Goal: Information Seeking & Learning: Understand process/instructions

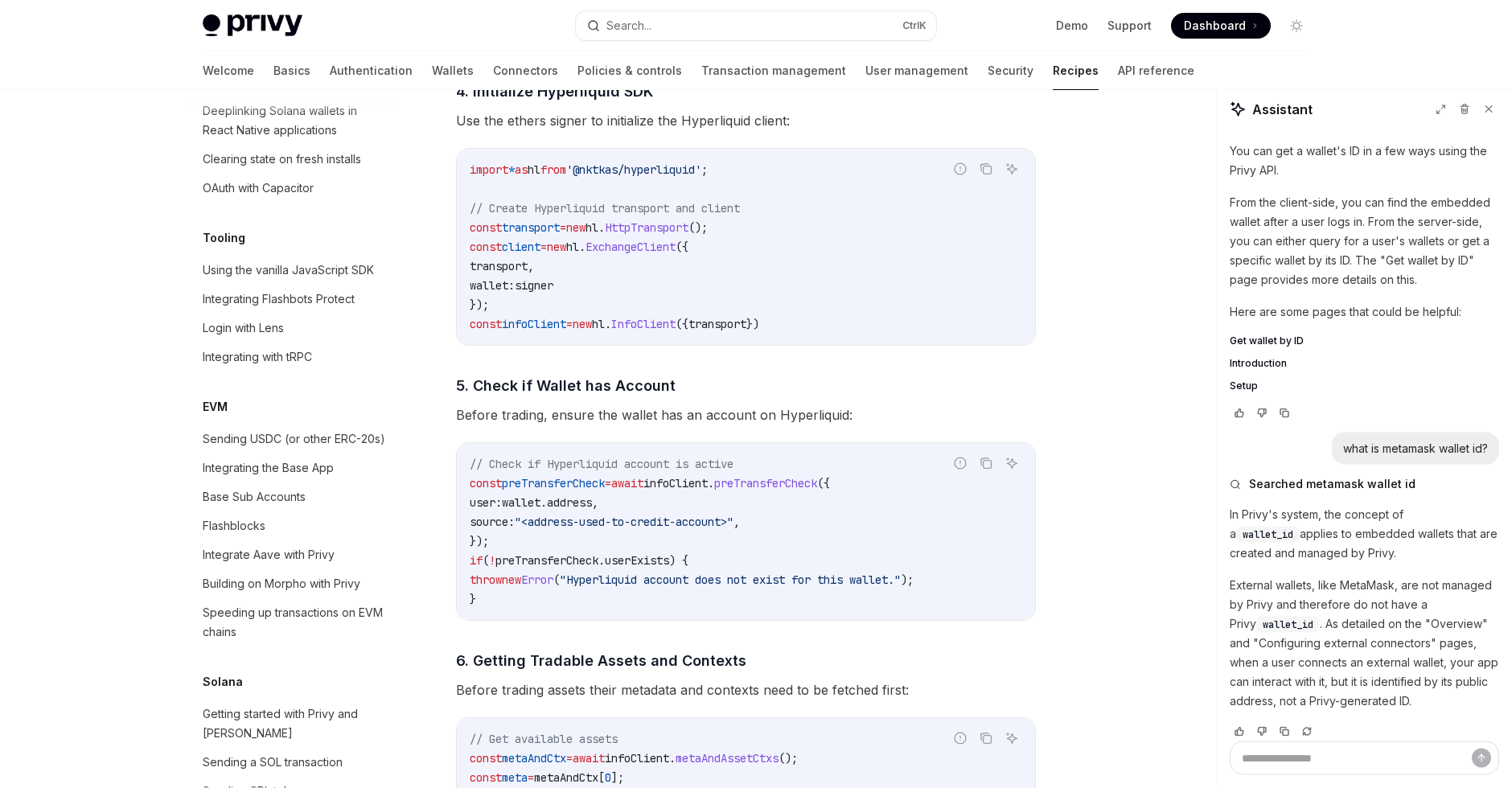
scroll to position [1699, 0]
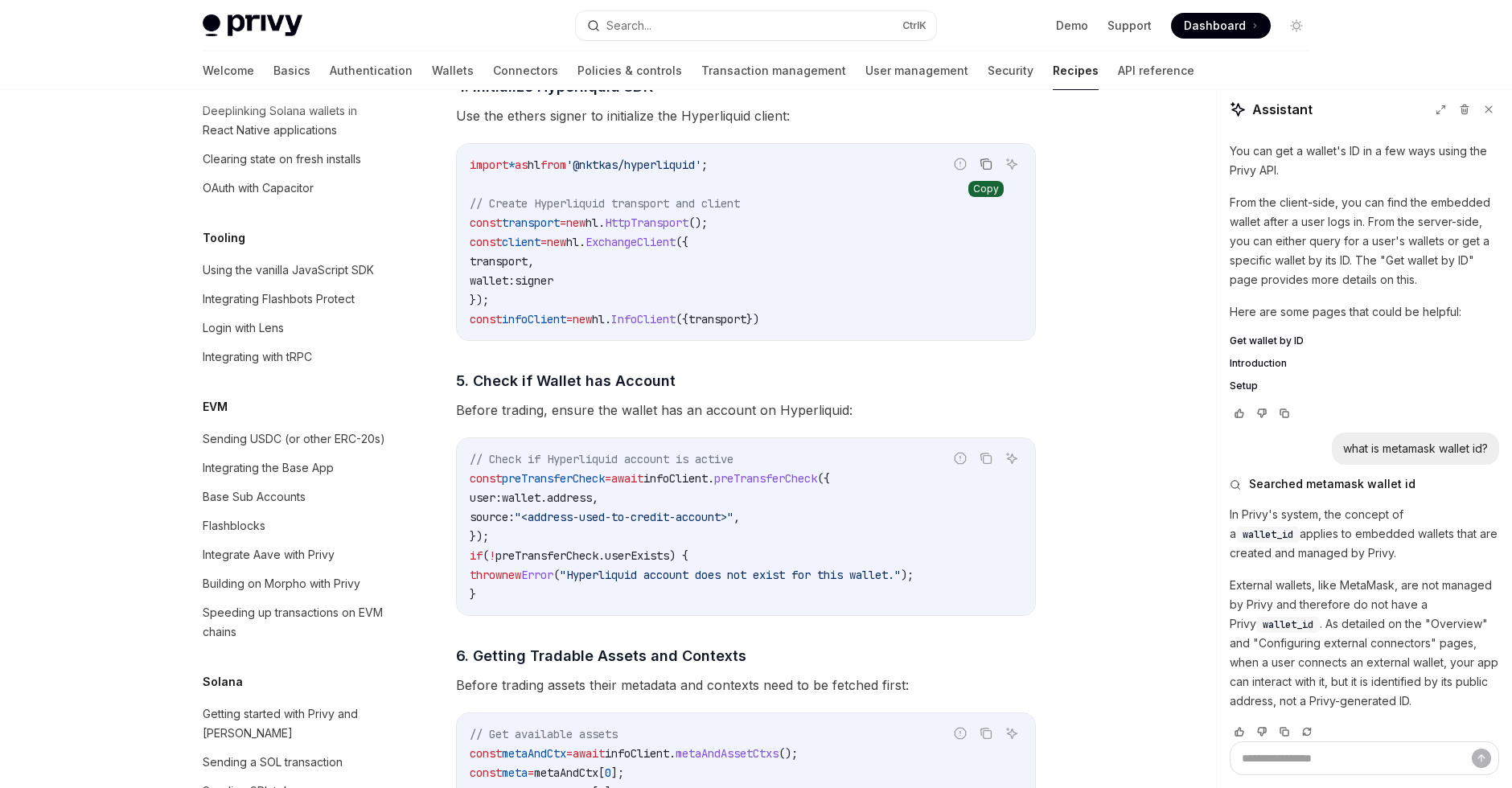
click at [987, 168] on icon "Copy the contents from the code block" at bounding box center [986, 163] width 13 height 13
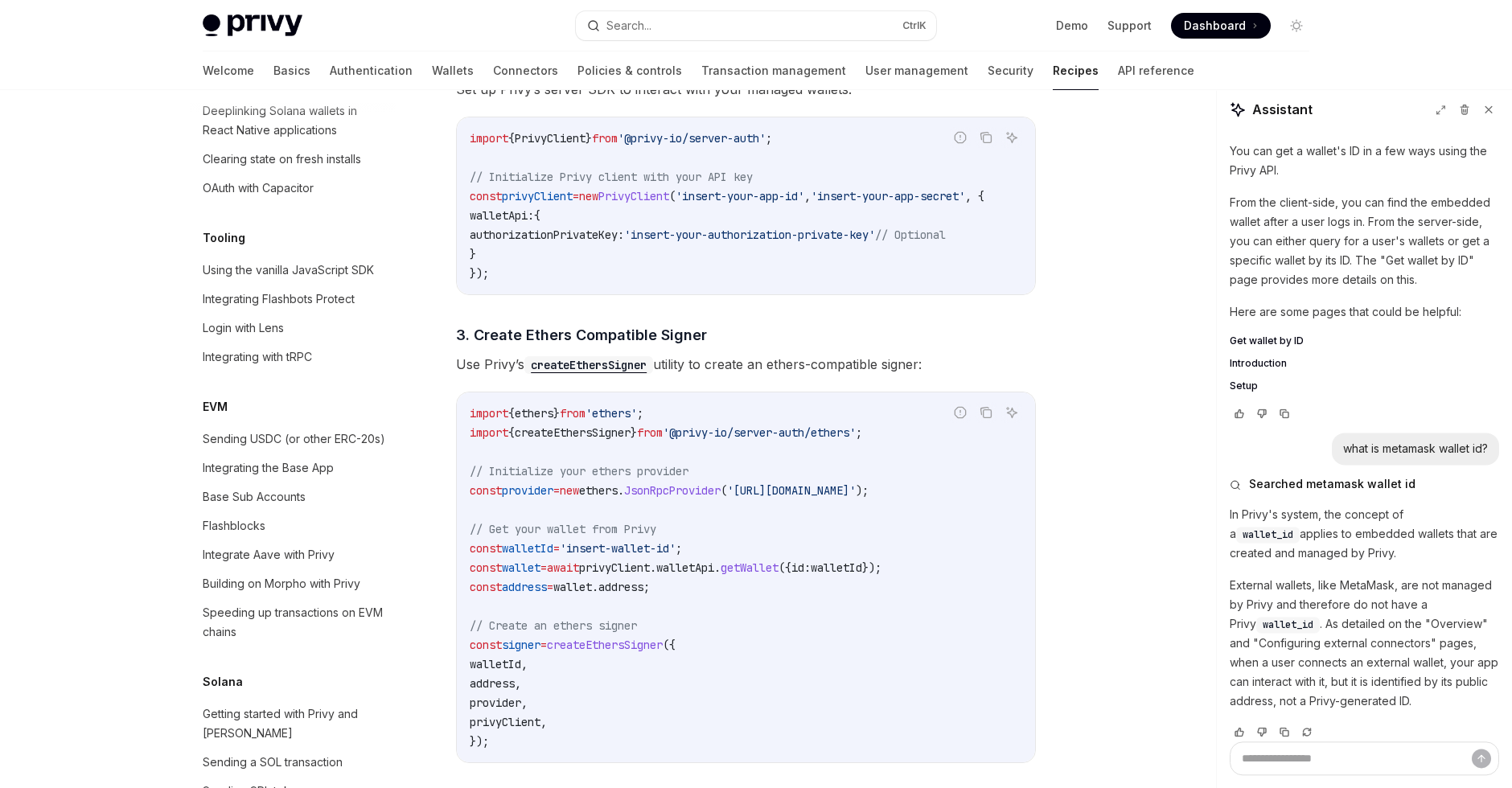
scroll to position [955, 0]
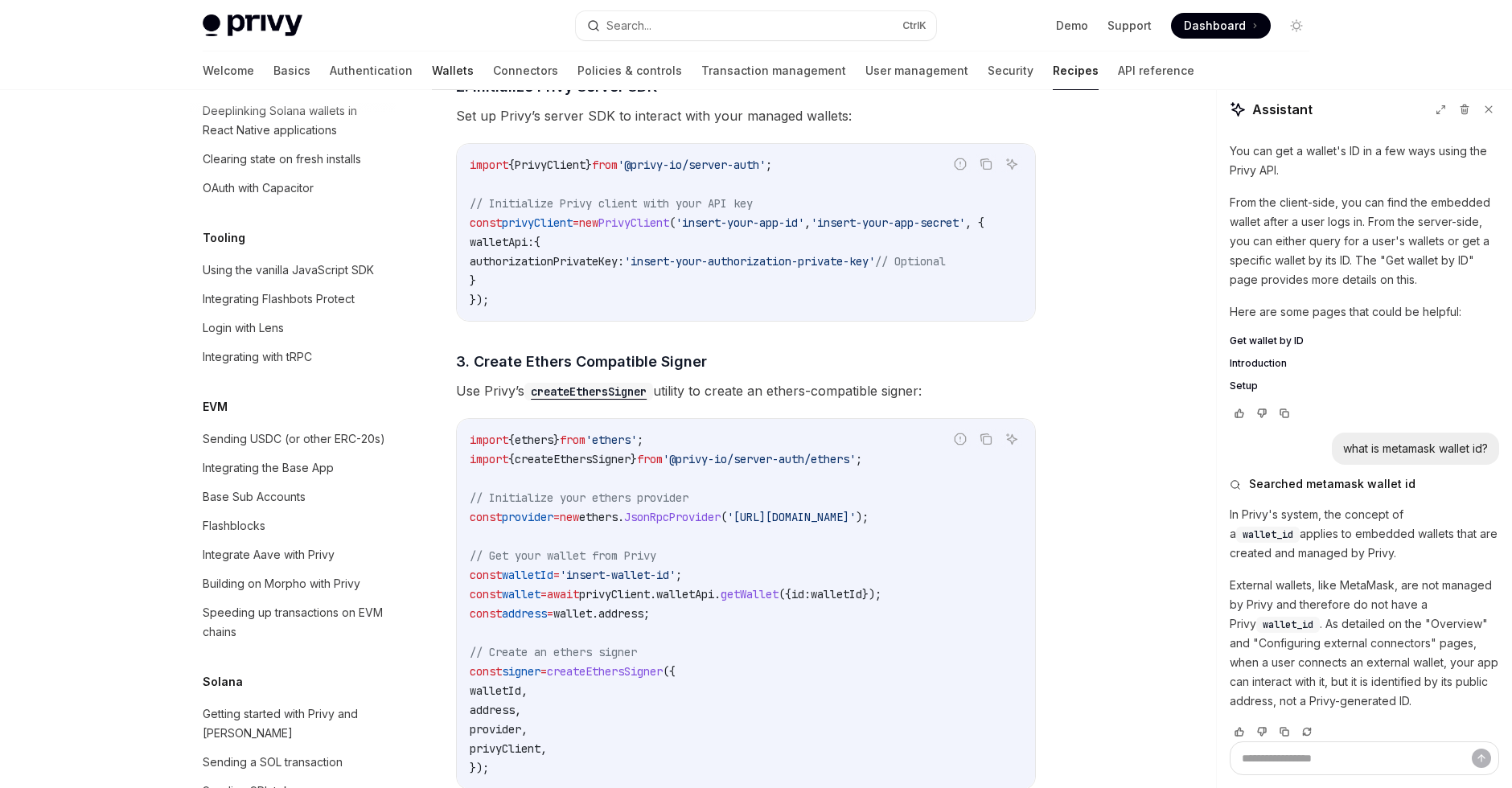
click at [432, 86] on link "Wallets" at bounding box center [452, 71] width 41 height 39
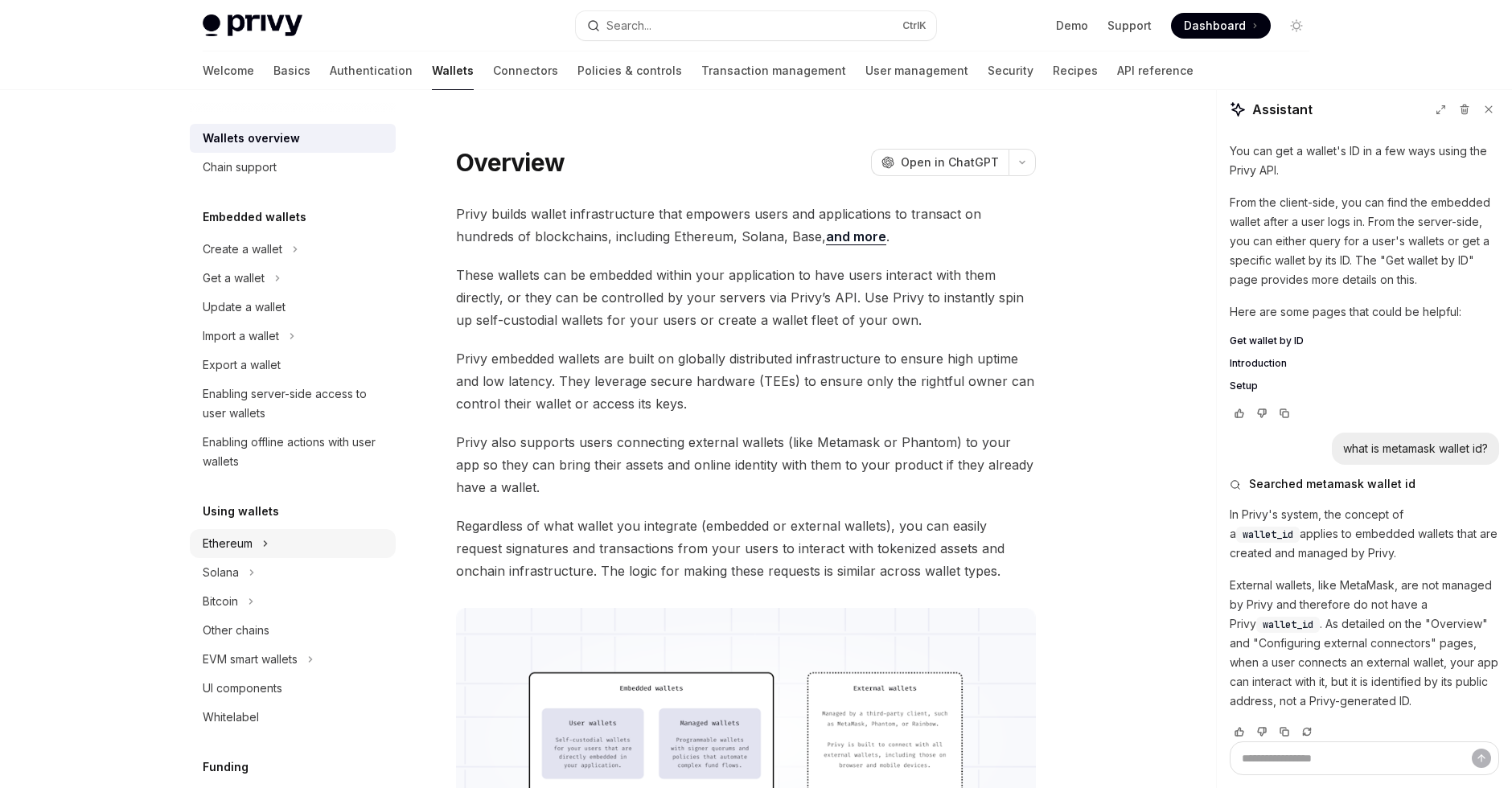
click at [269, 546] on icon at bounding box center [266, 544] width 7 height 19
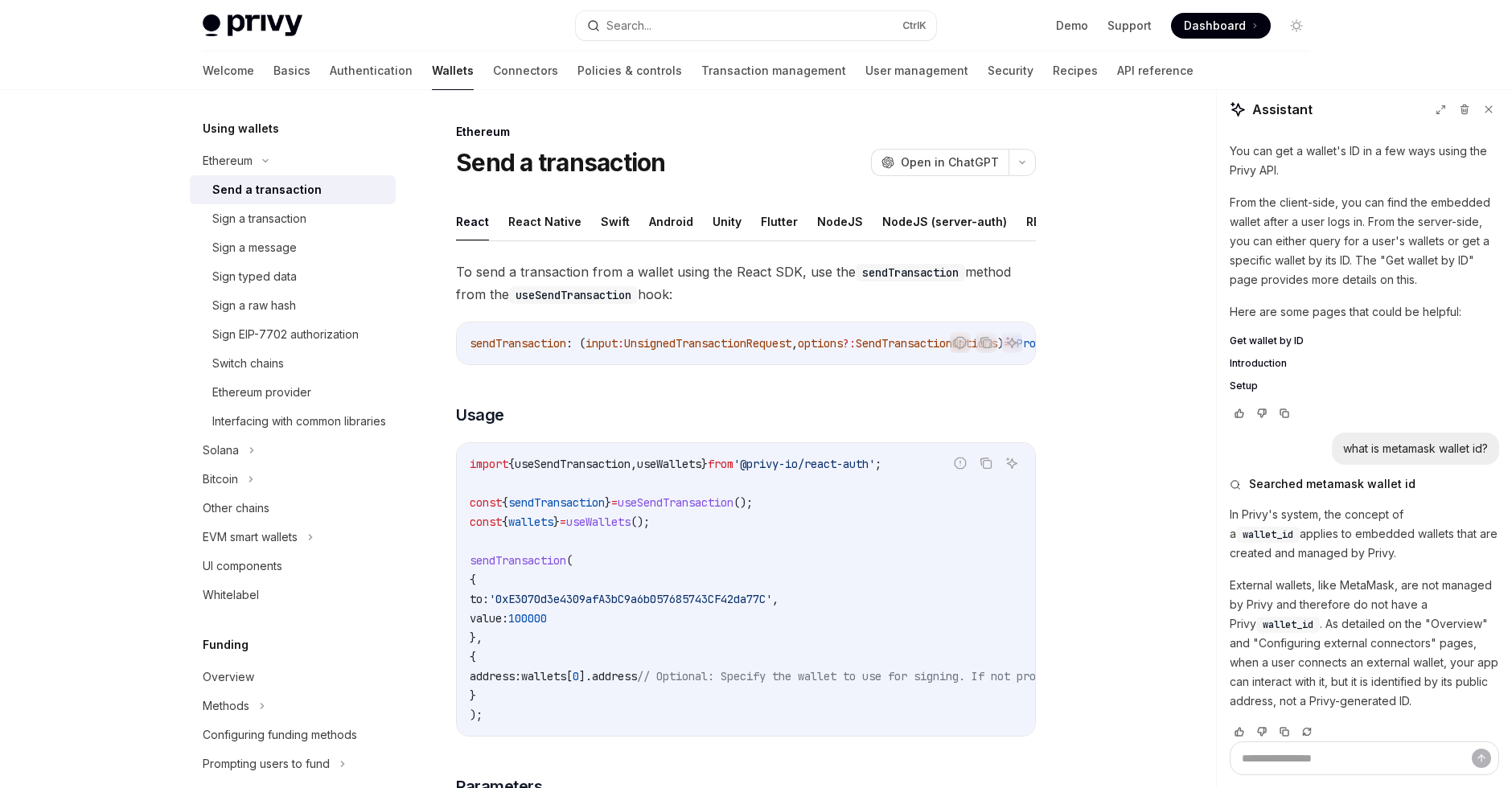
scroll to position [386, 0]
click at [350, 362] on div "Switch chains" at bounding box center [299, 360] width 173 height 19
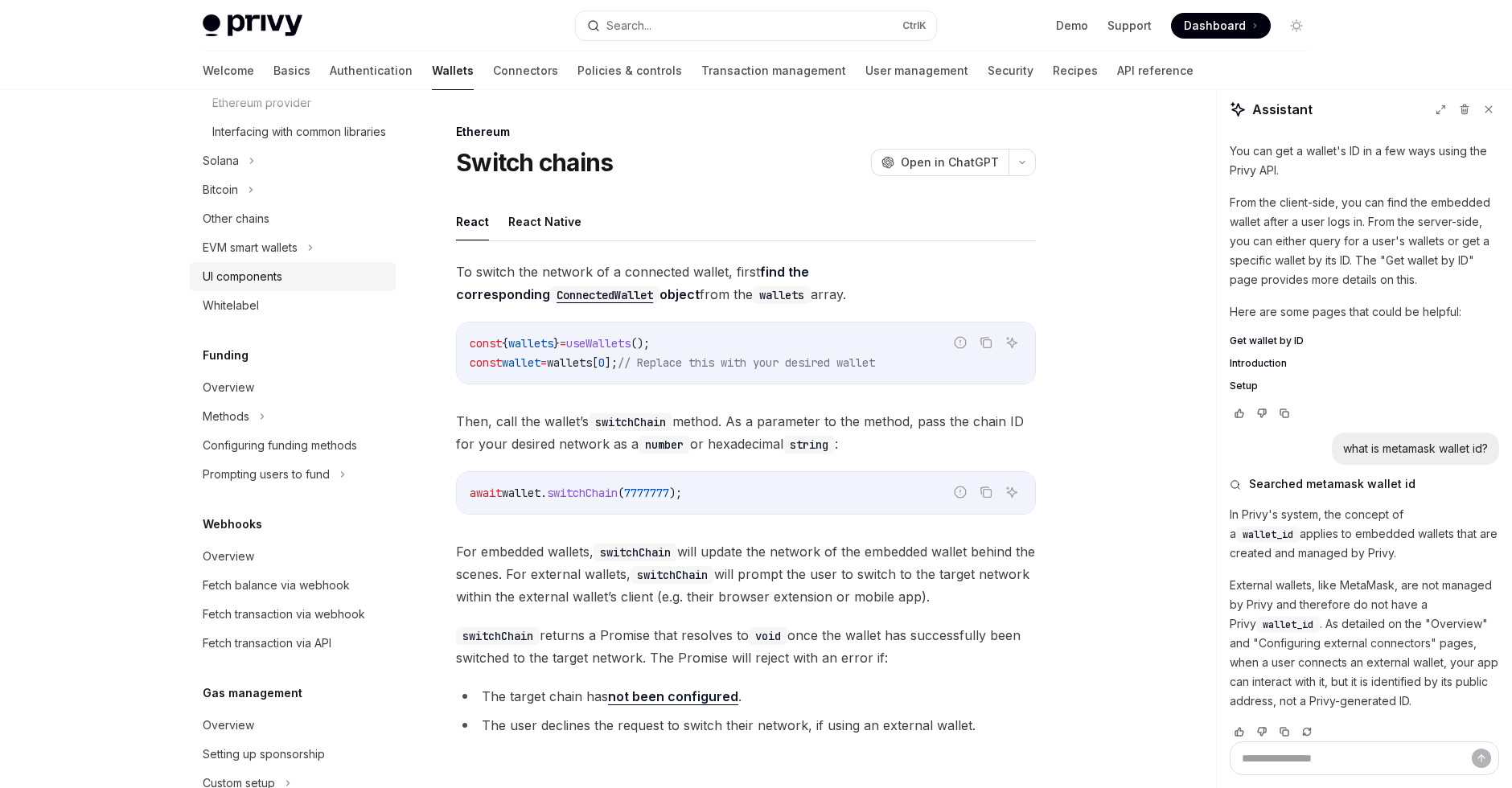
scroll to position [676, 0]
click at [286, 225] on div "Other chains" at bounding box center [294, 216] width 184 height 19
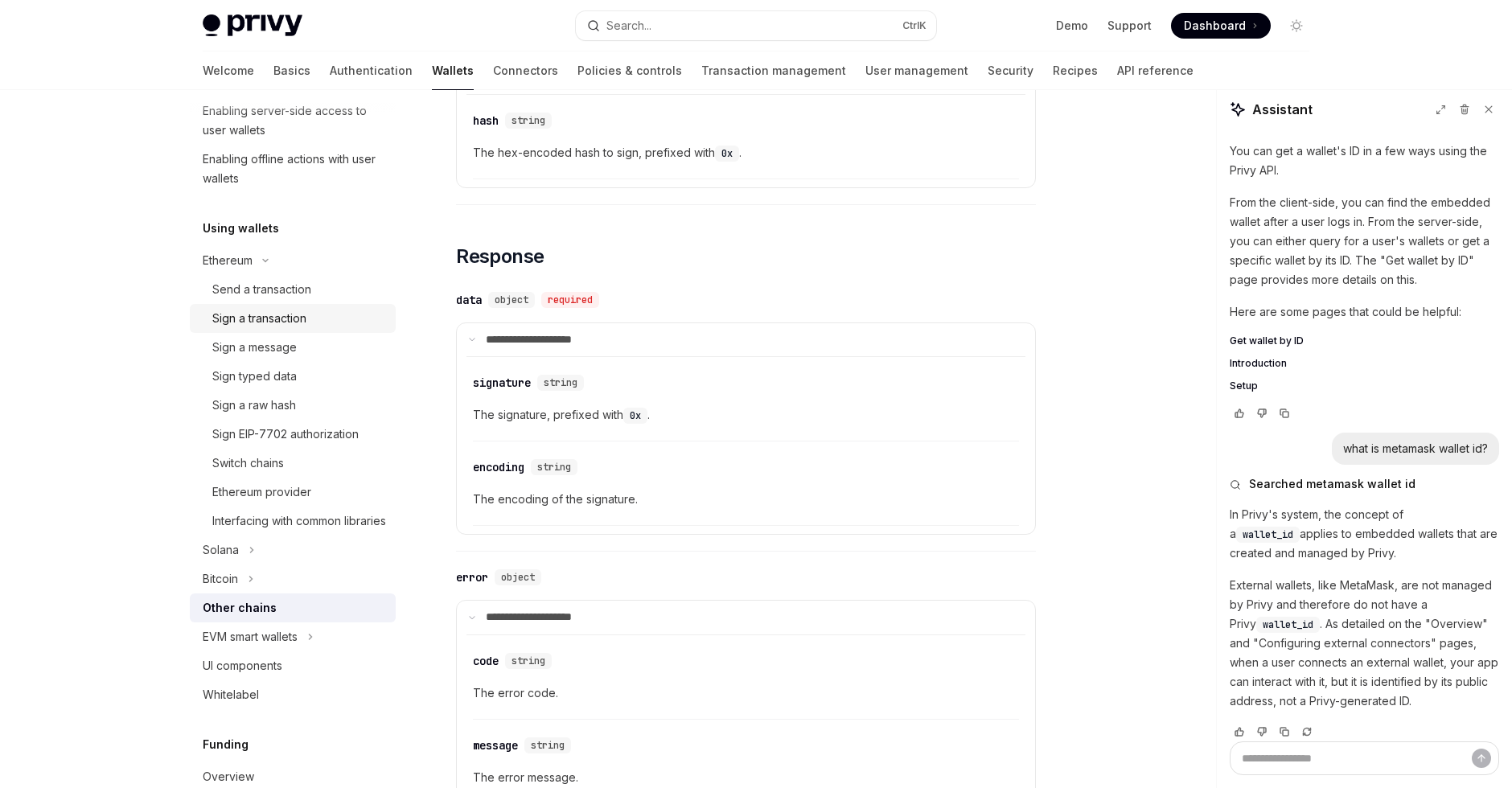
scroll to position [289, 0]
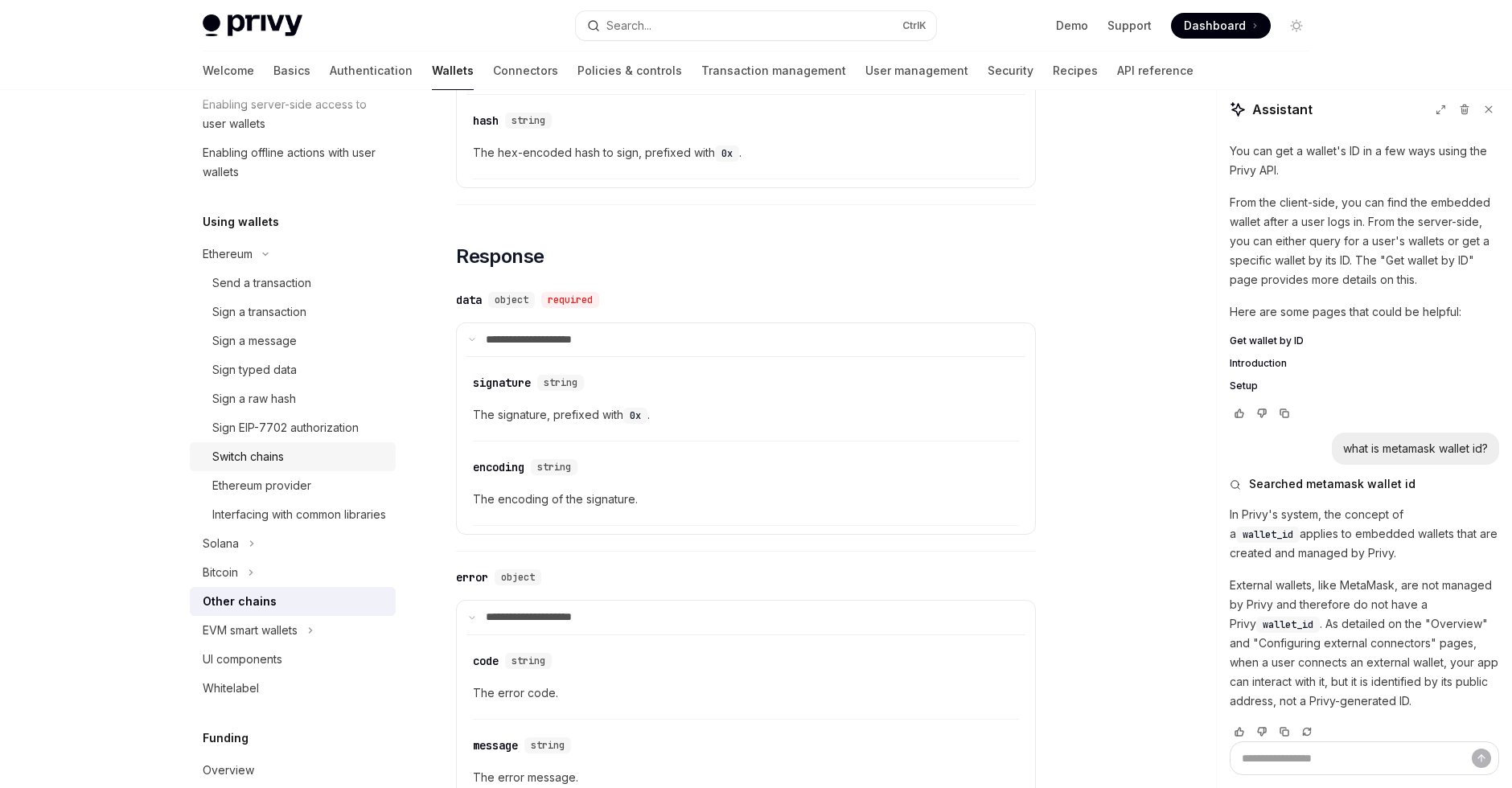
click at [326, 455] on div "Switch chains" at bounding box center [299, 457] width 173 height 19
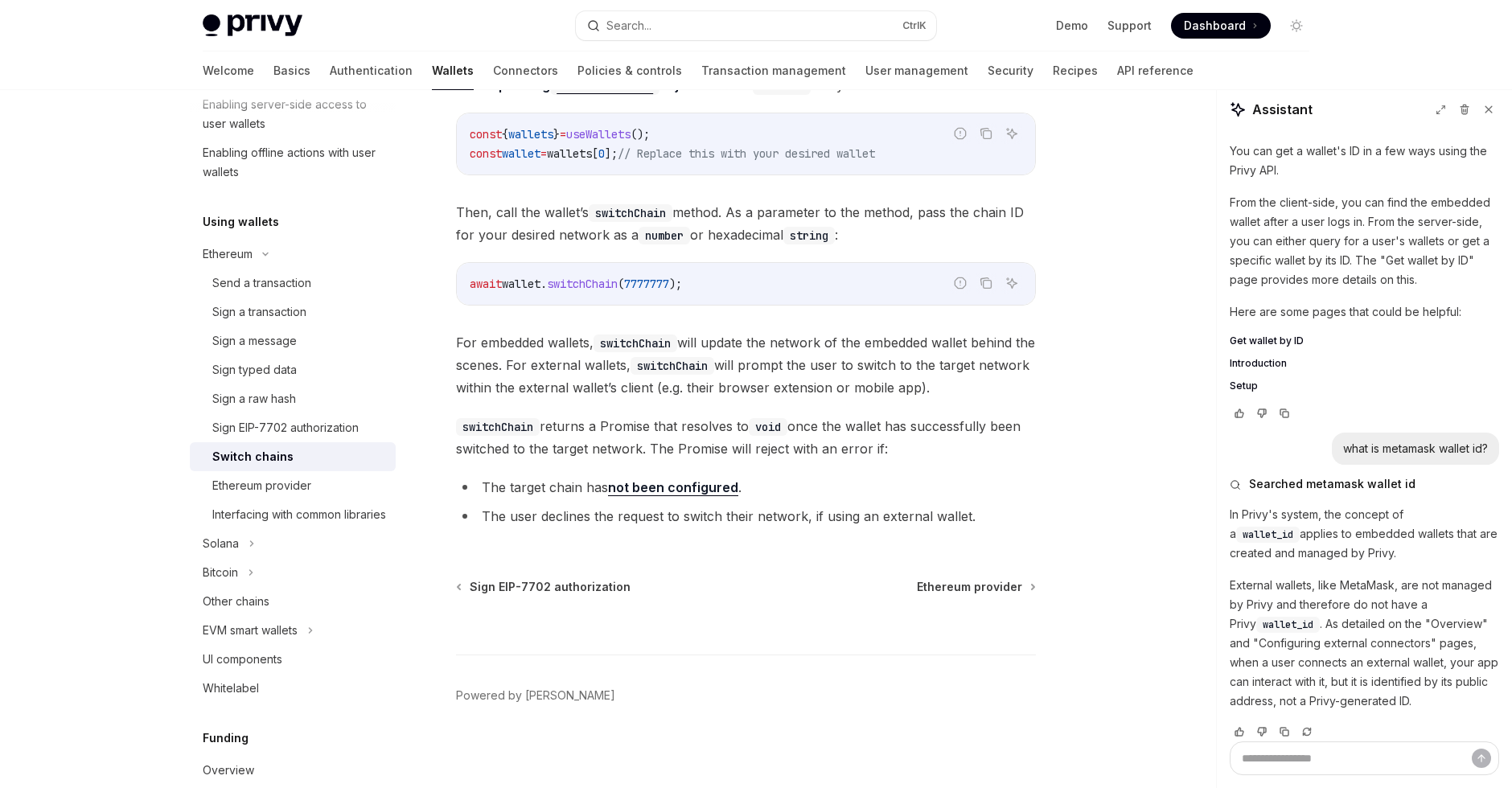
scroll to position [212, 0]
click at [717, 479] on link "not been configured" at bounding box center [673, 484] width 130 height 17
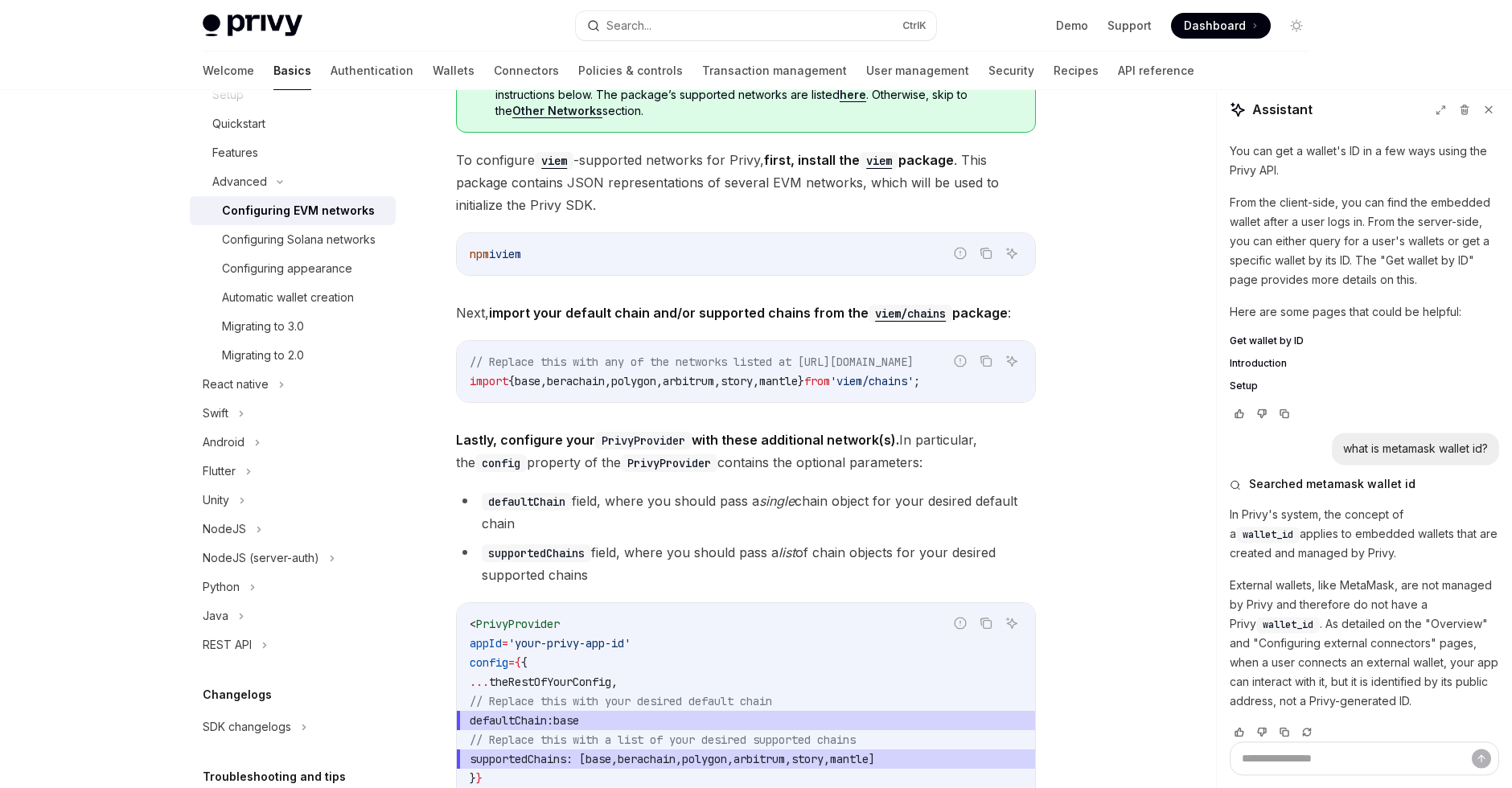
scroll to position [1699, 0]
click at [1482, 107] on button at bounding box center [1489, 109] width 21 height 21
type textarea "*"
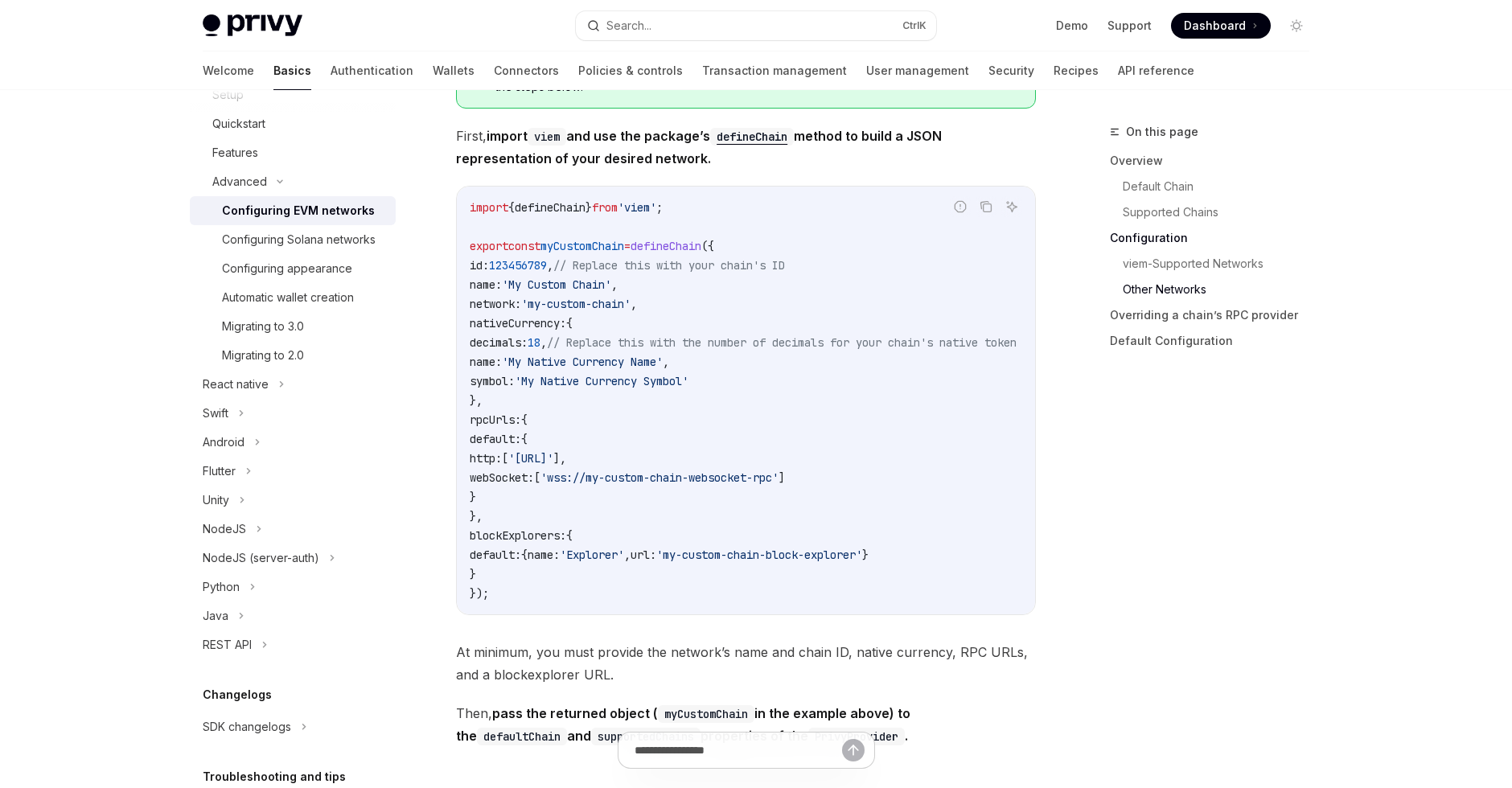
scroll to position [2761, 0]
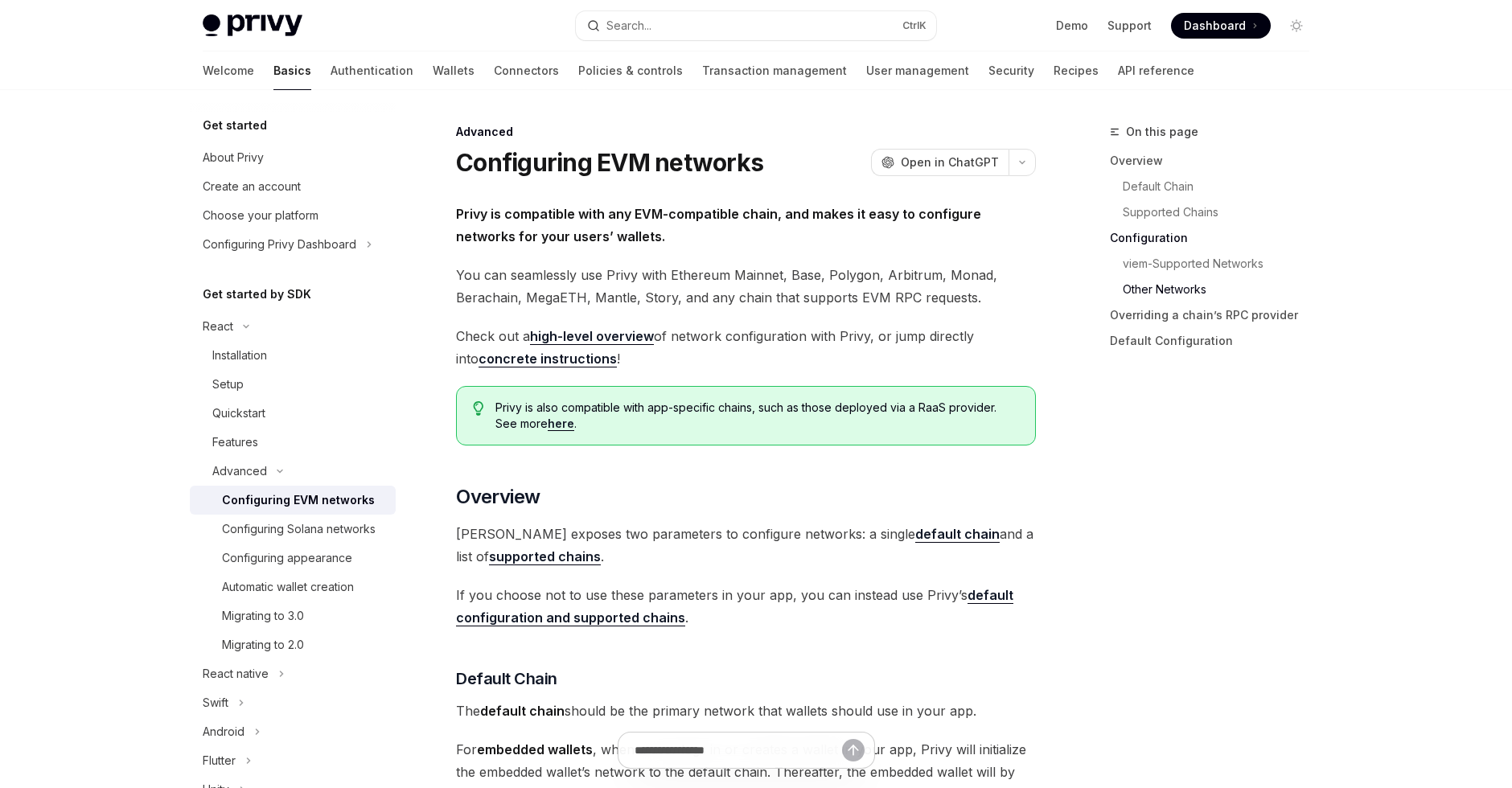
click at [221, 588] on link "Automatic wallet creation" at bounding box center [293, 587] width 206 height 29
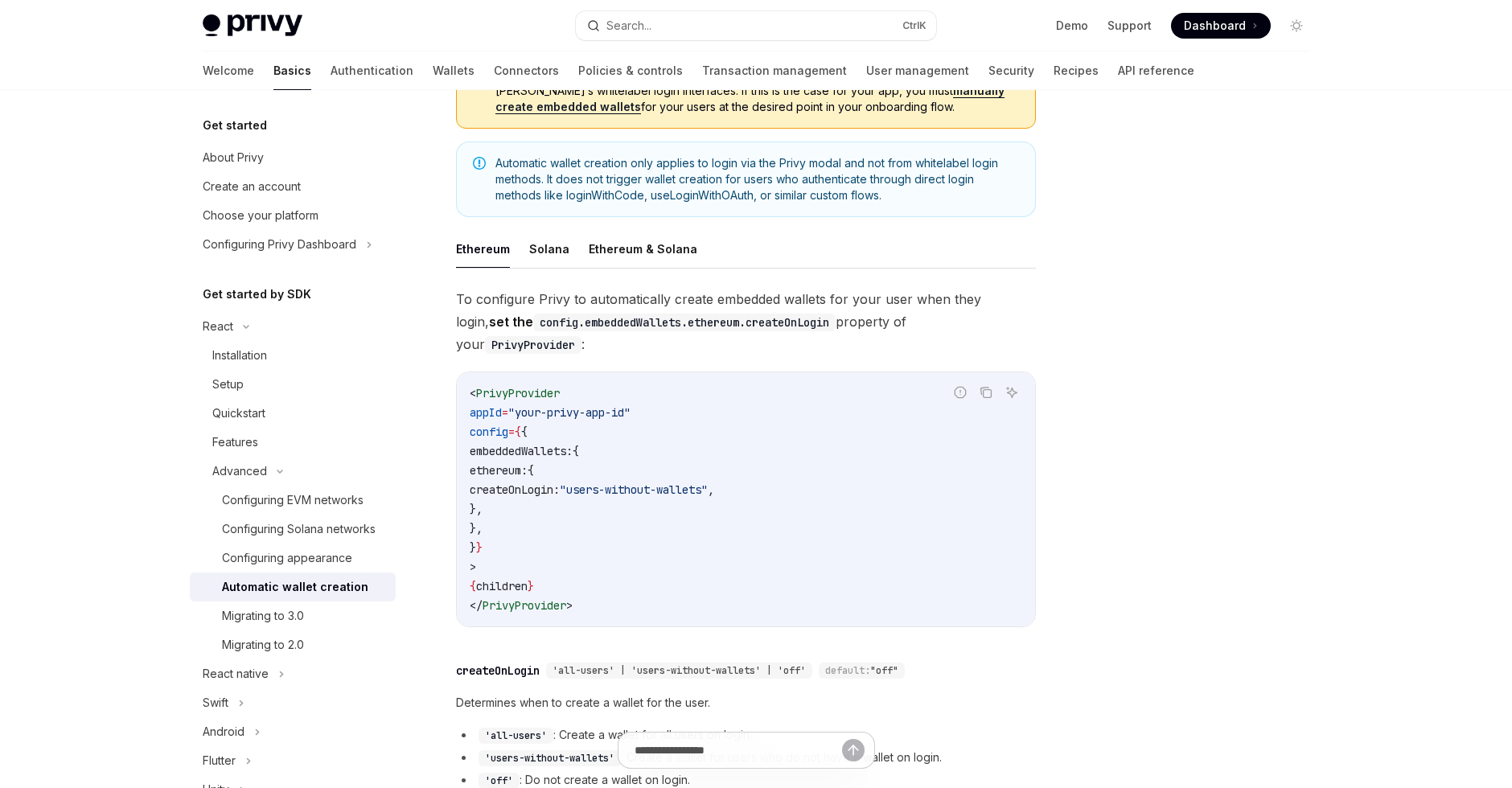
scroll to position [212, 0]
type textarea "*"
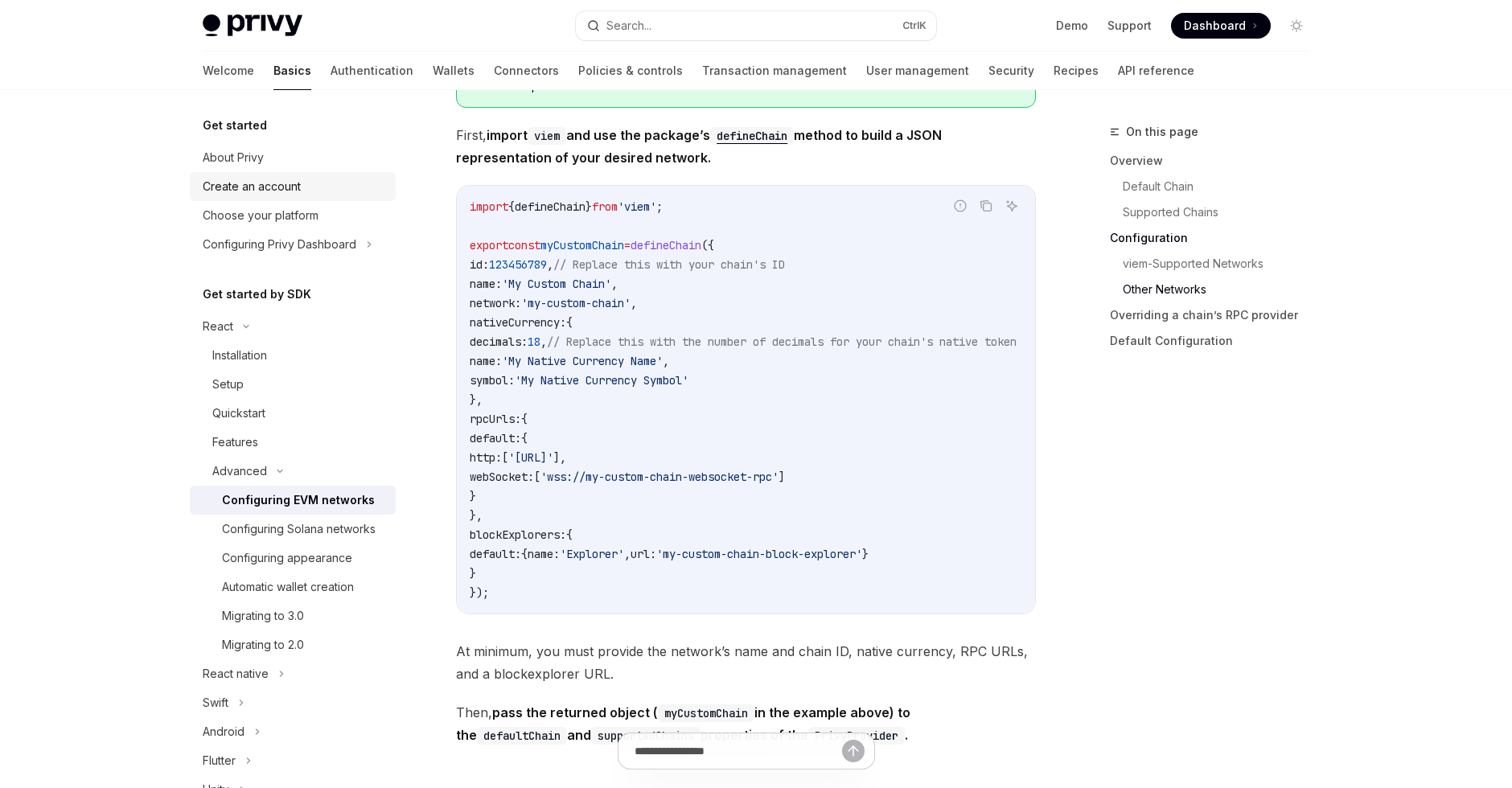
scroll to position [2761, 0]
